Goal: Task Accomplishment & Management: Manage account settings

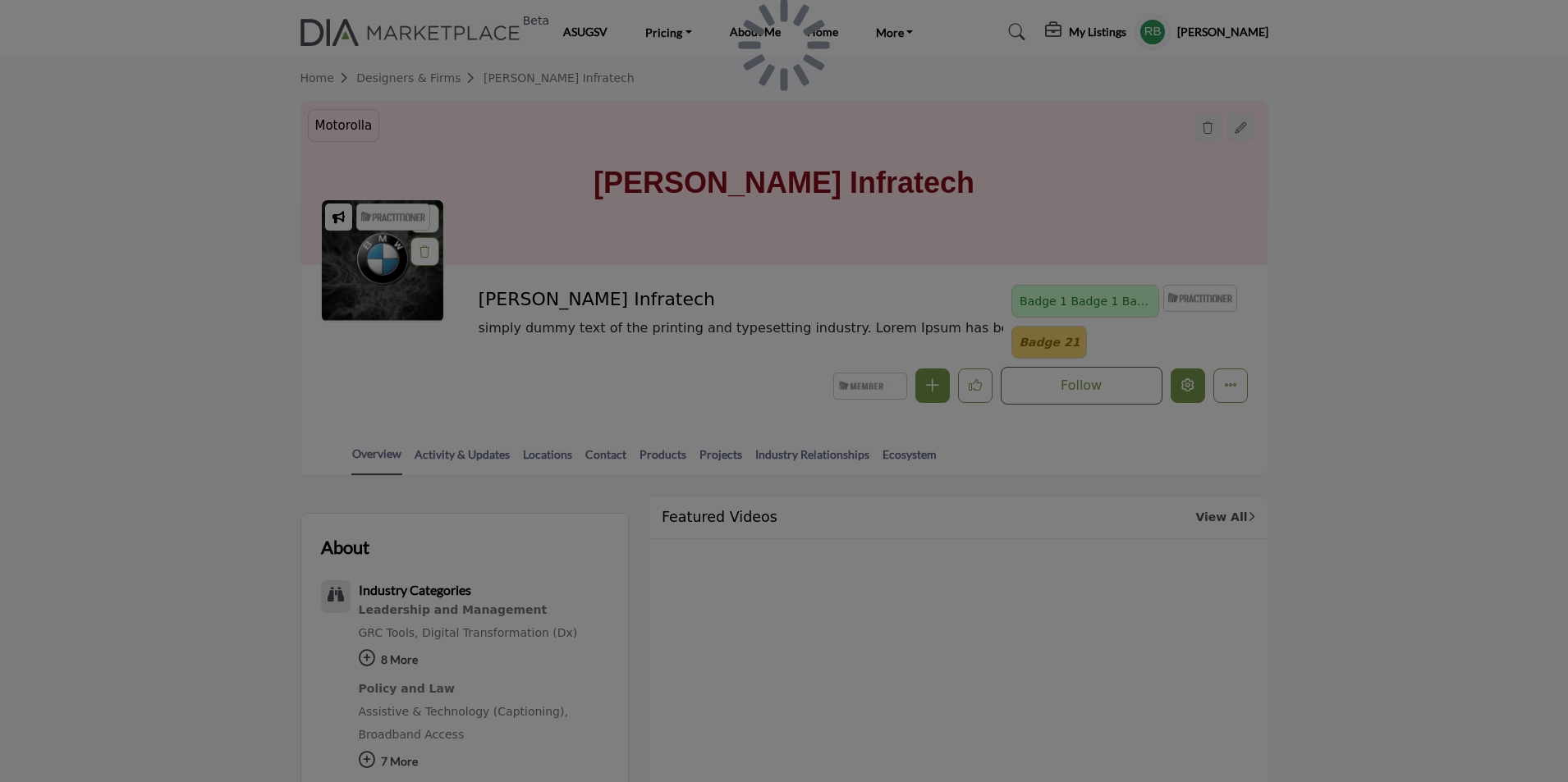
click at [1188, 390] on div at bounding box center [784, 391] width 1568 height 782
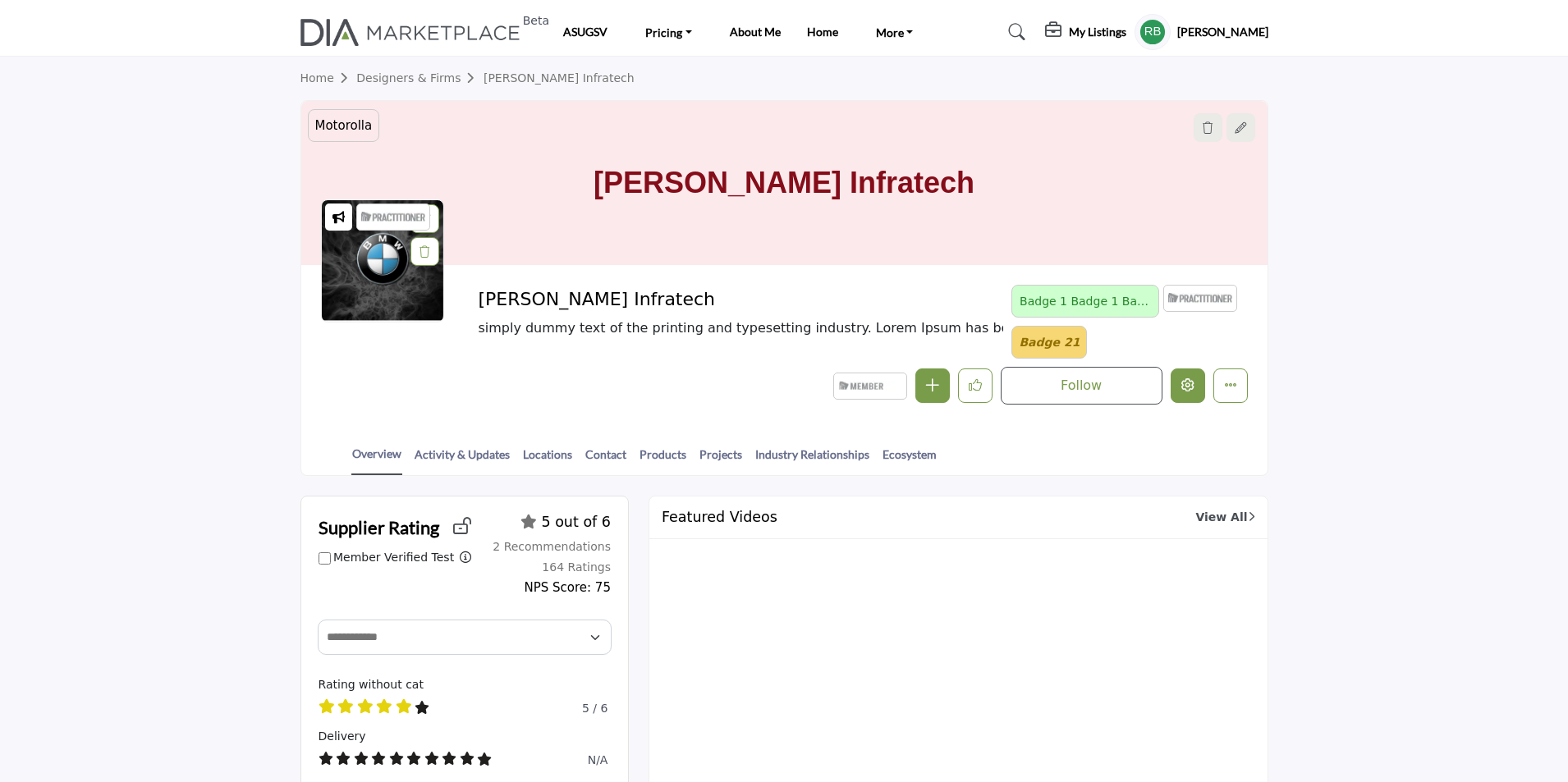
click at [1183, 394] on button "Edit company" at bounding box center [1188, 386] width 34 height 34
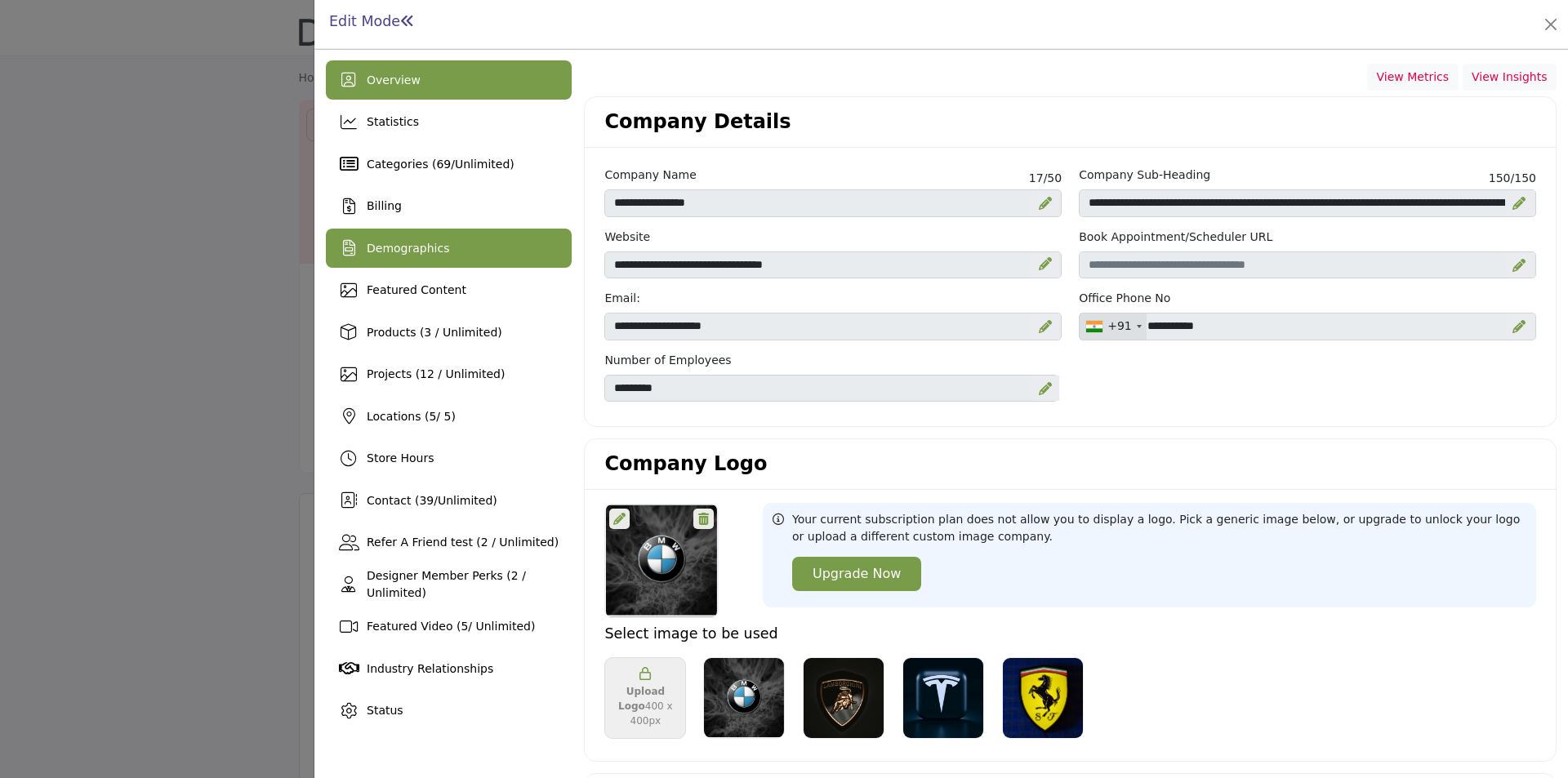
click at [441, 250] on div "Demographics" at bounding box center [449, 248] width 246 height 39
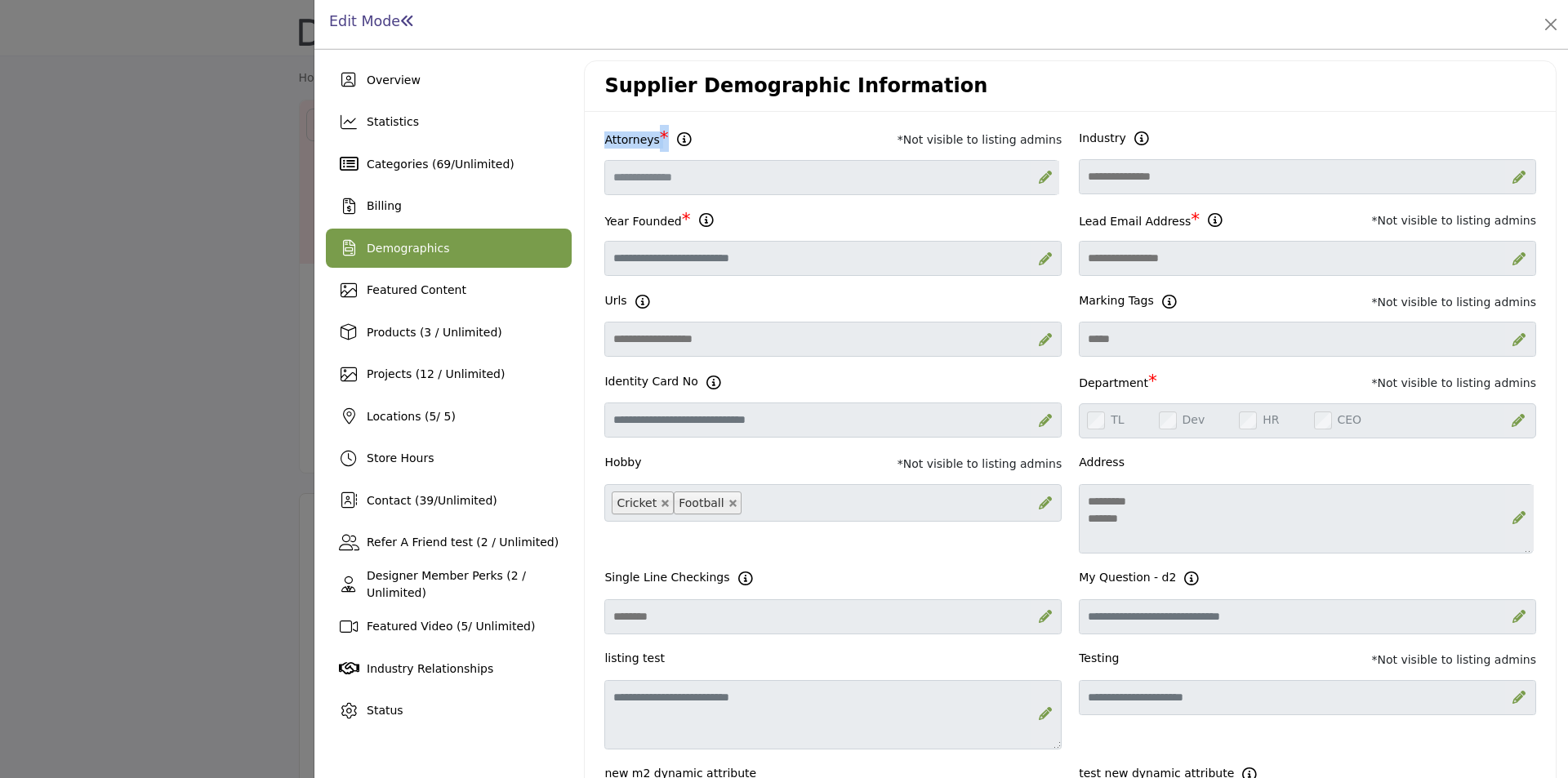
drag, startPoint x: 656, startPoint y: 146, endPoint x: 605, endPoint y: 138, distance: 51.6
click at [605, 138] on div "Attorneys *" at bounding box center [635, 138] width 63 height 27
click at [1039, 183] on icon at bounding box center [1045, 178] width 13 height 13
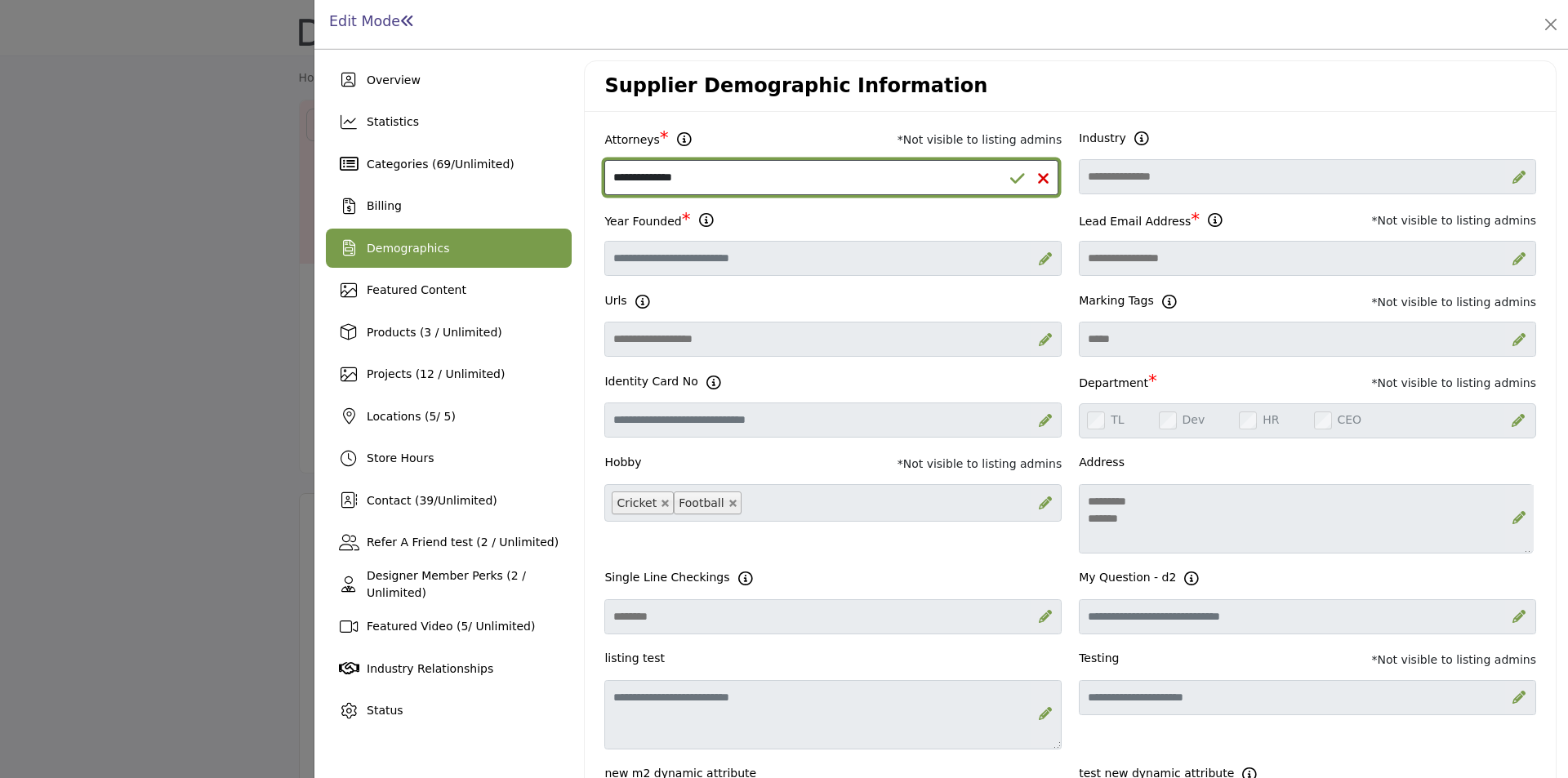
click at [844, 169] on select "**********" at bounding box center [831, 177] width 454 height 35
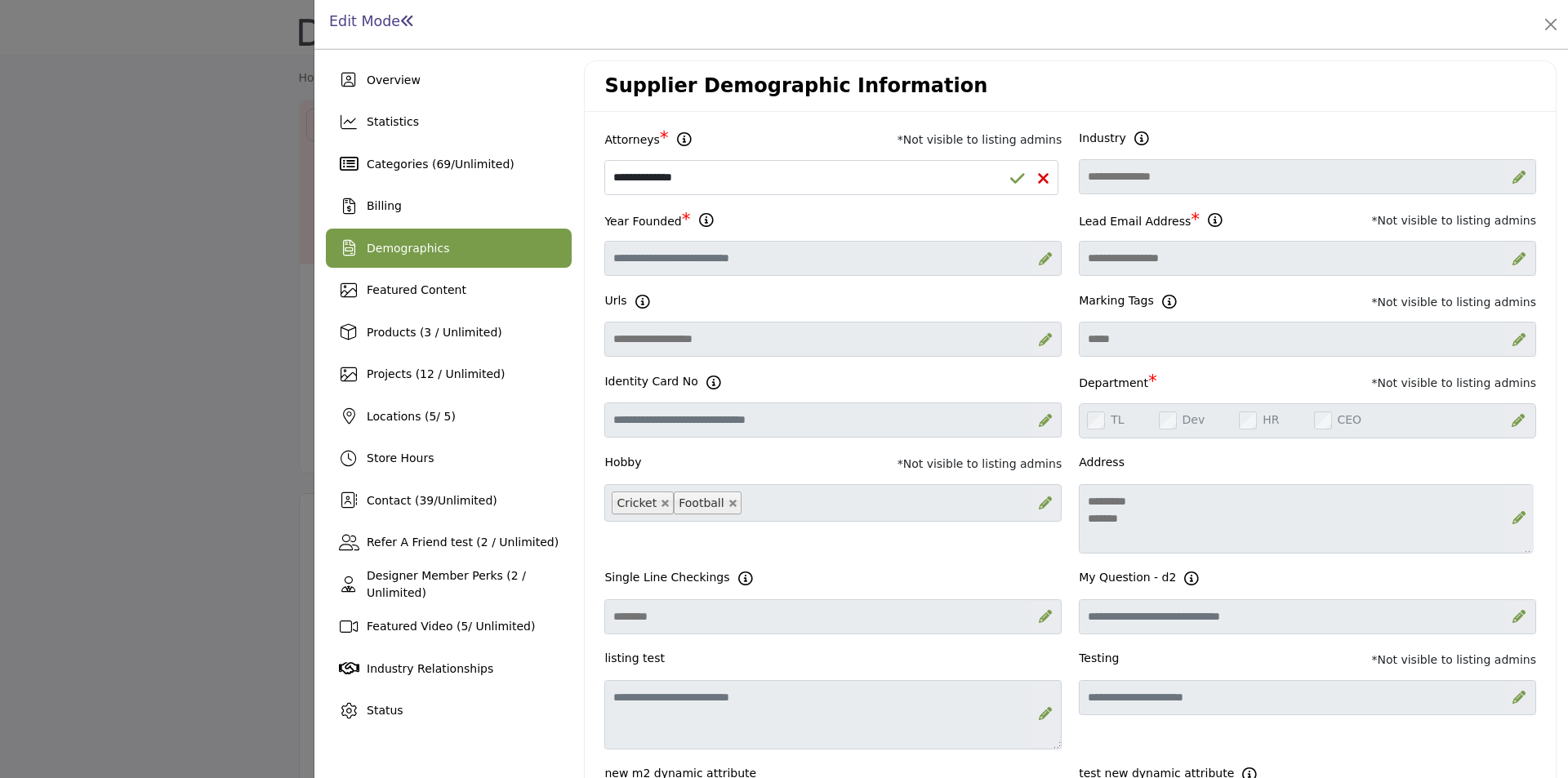
click at [93, 439] on div at bounding box center [784, 389] width 1568 height 778
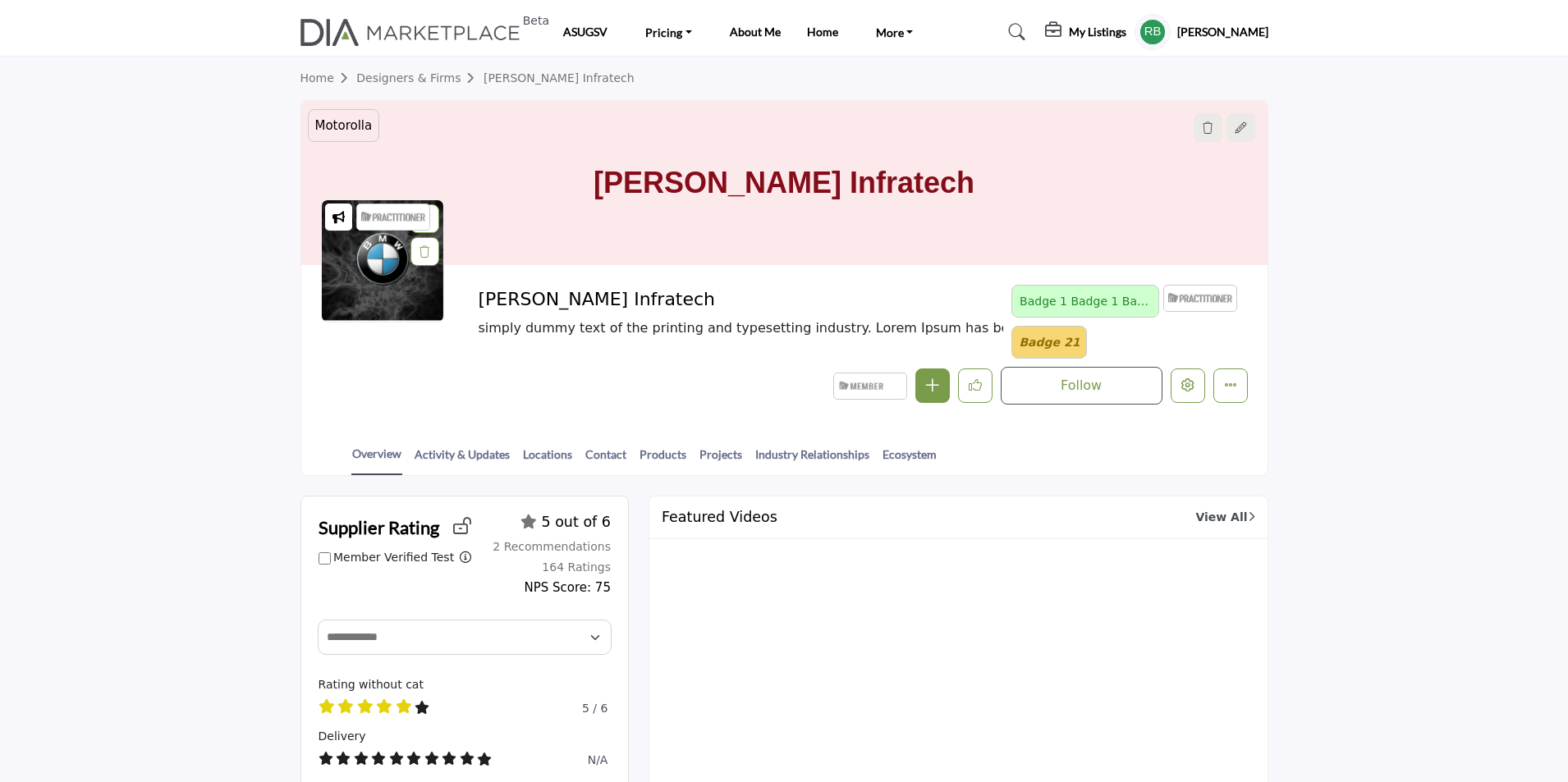
click at [463, 29] on img at bounding box center [414, 32] width 229 height 28
